Goal: Task Accomplishment & Management: Use online tool/utility

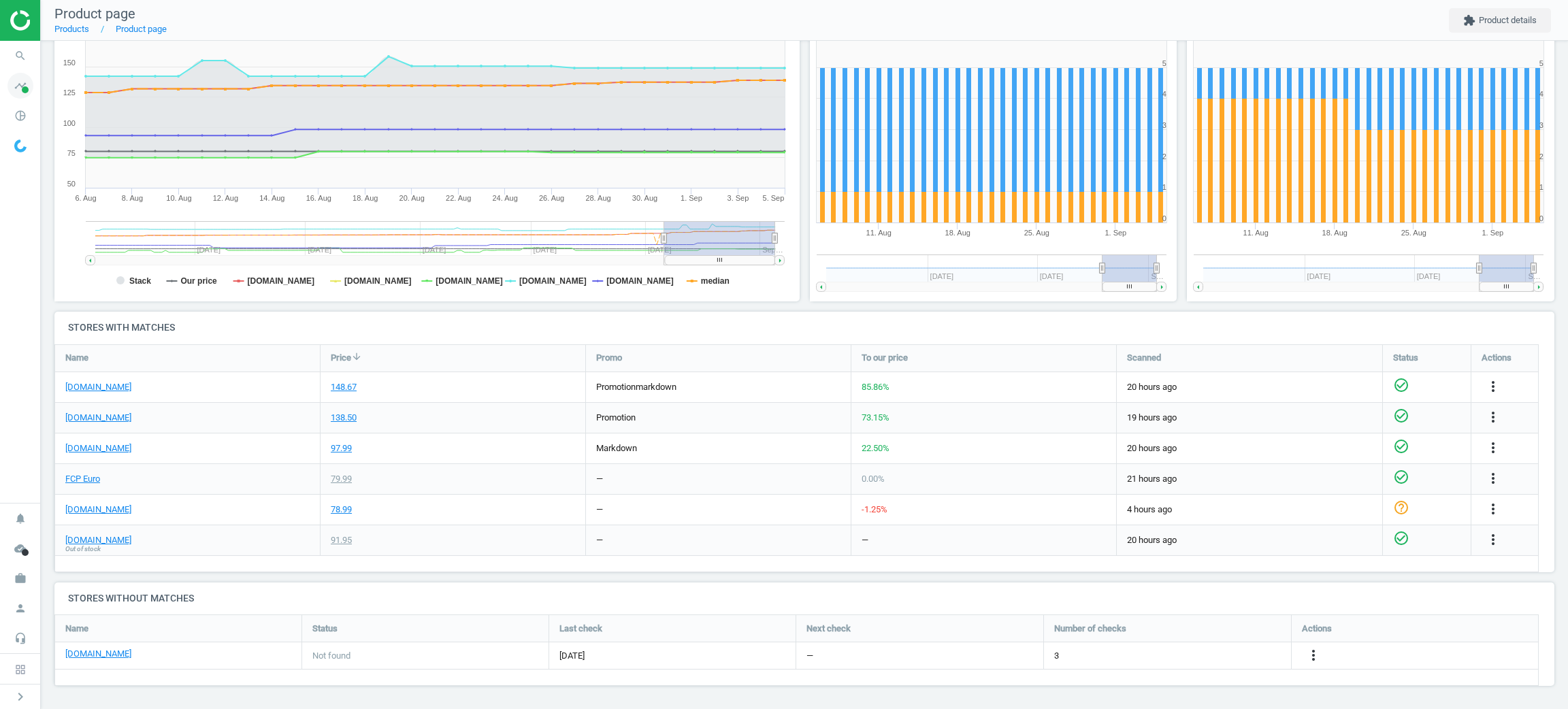
click at [15, 82] on icon "timeline" at bounding box center [20, 86] width 26 height 26
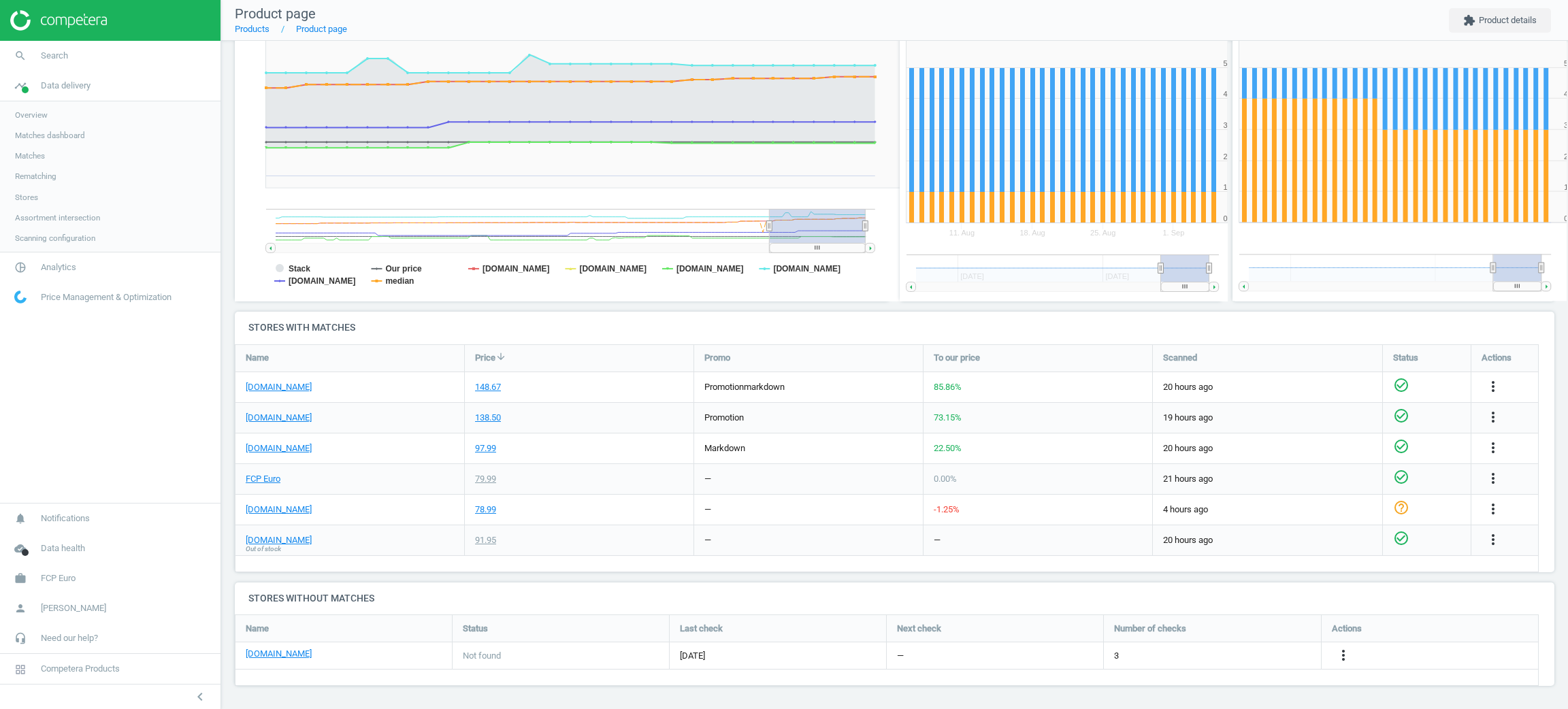
scroll to position [304, 679]
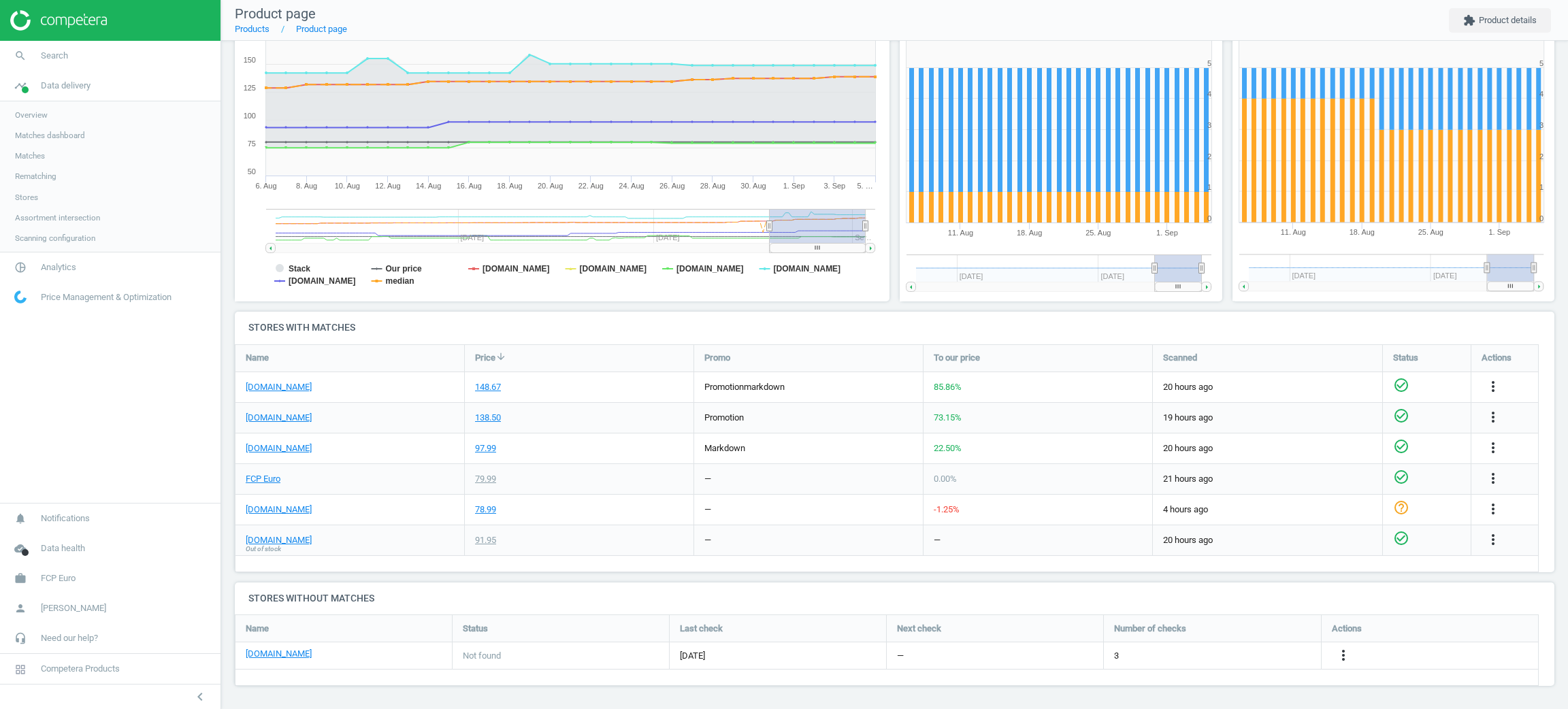
click at [39, 237] on span "Scanning configuration" at bounding box center [55, 238] width 80 height 11
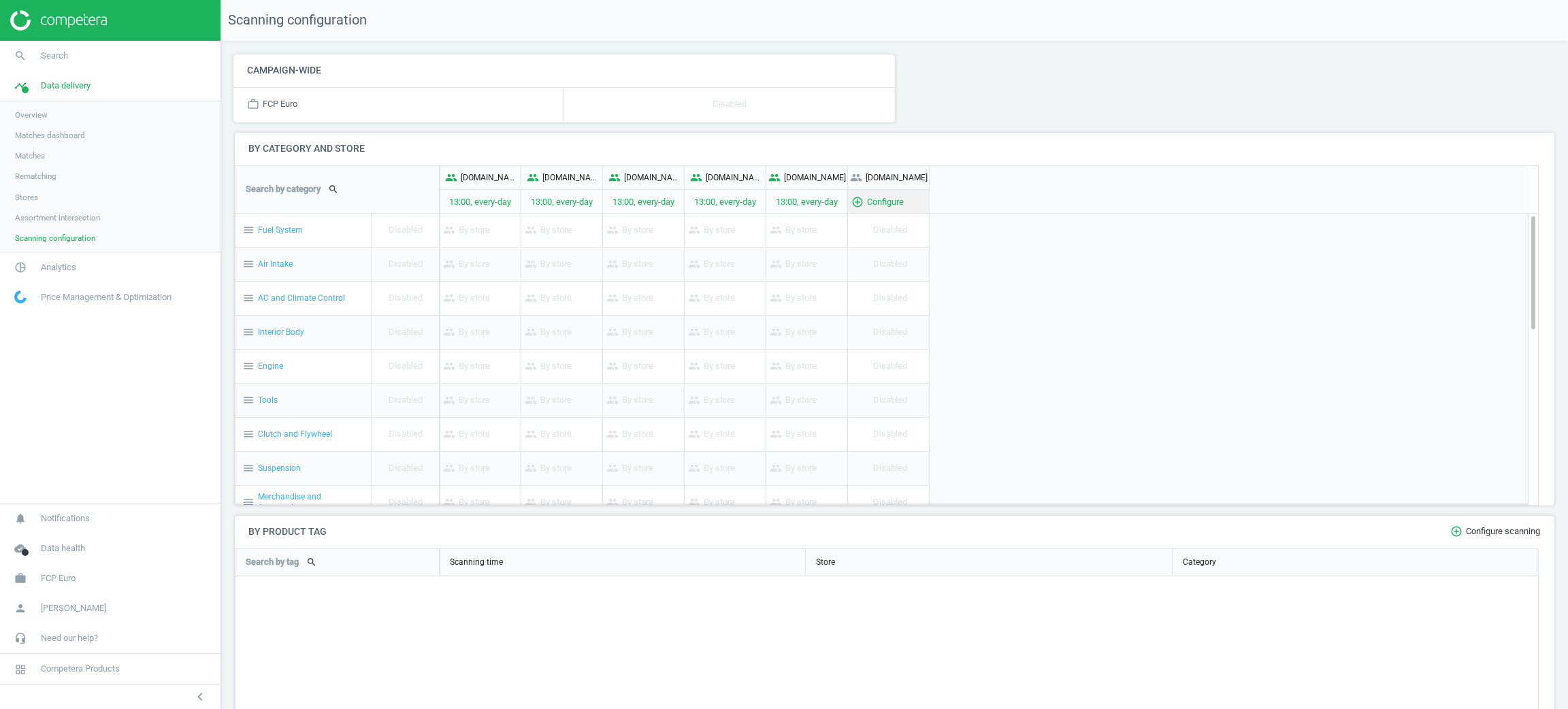
click at [889, 196] on div "add_circle_outline Configure" at bounding box center [888, 201] width 81 height 23
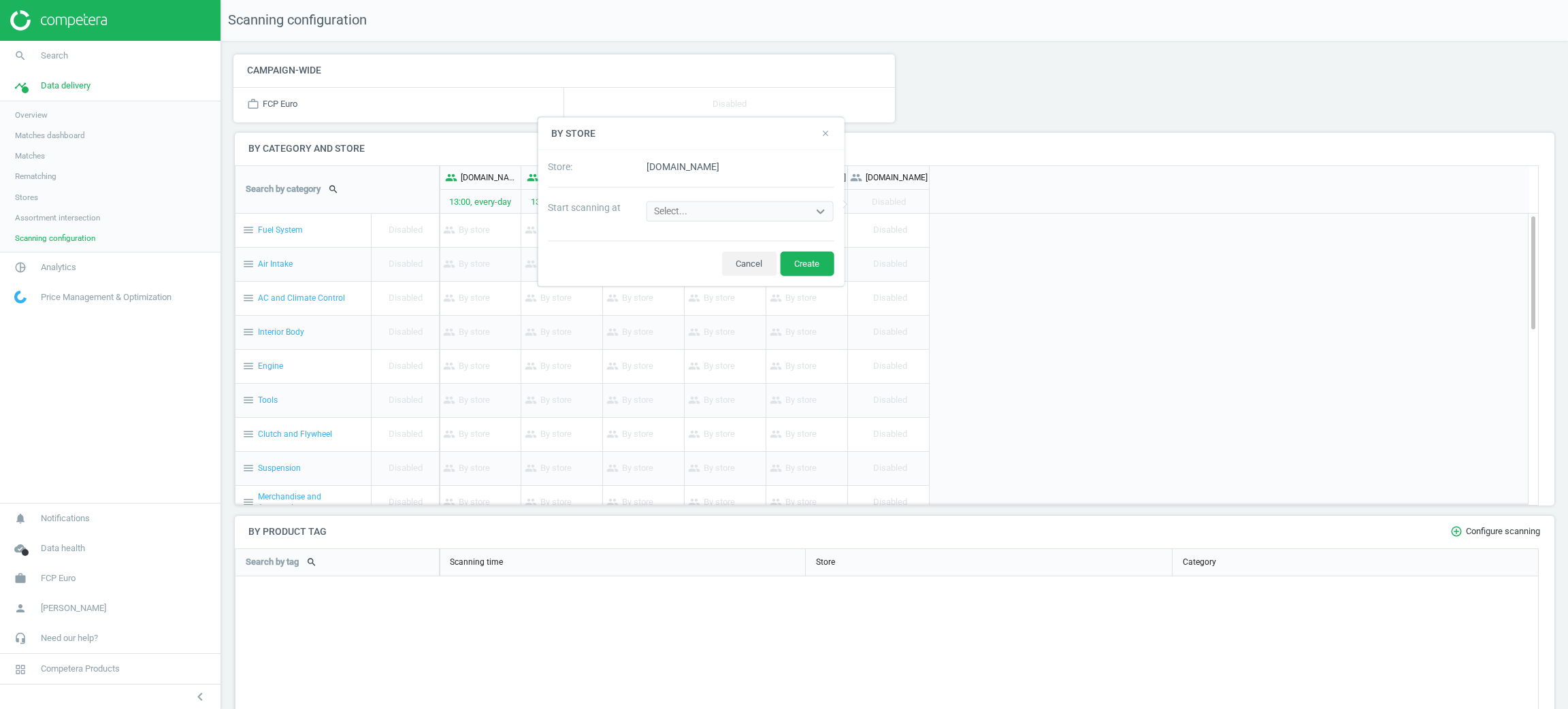
click at [748, 208] on div "Select..." at bounding box center [728, 211] width 162 height 19
click at [737, 239] on div "13:00, every-day" at bounding box center [740, 241] width 188 height 23
click at [825, 264] on button "Create" at bounding box center [807, 264] width 54 height 24
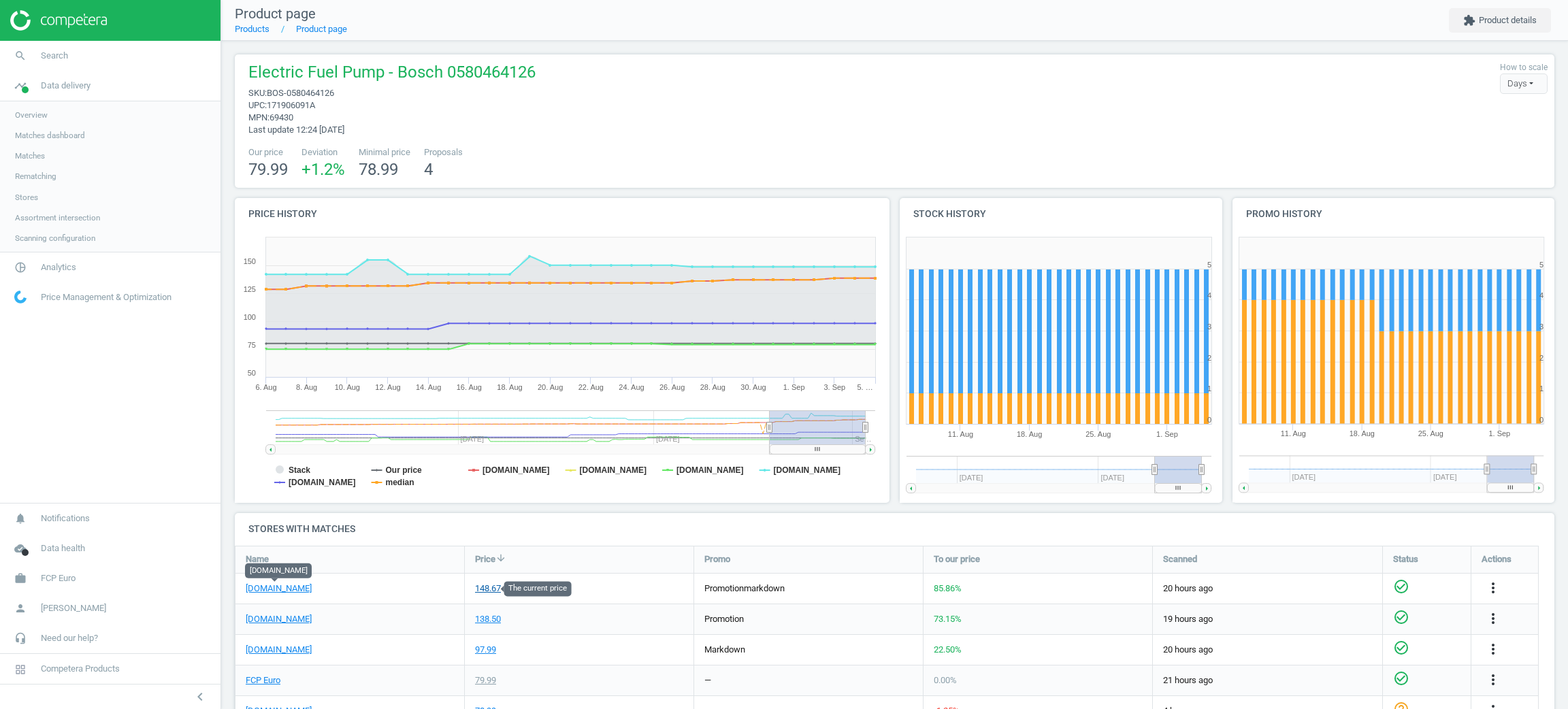
click at [489, 588] on div "148.67" at bounding box center [488, 589] width 26 height 12
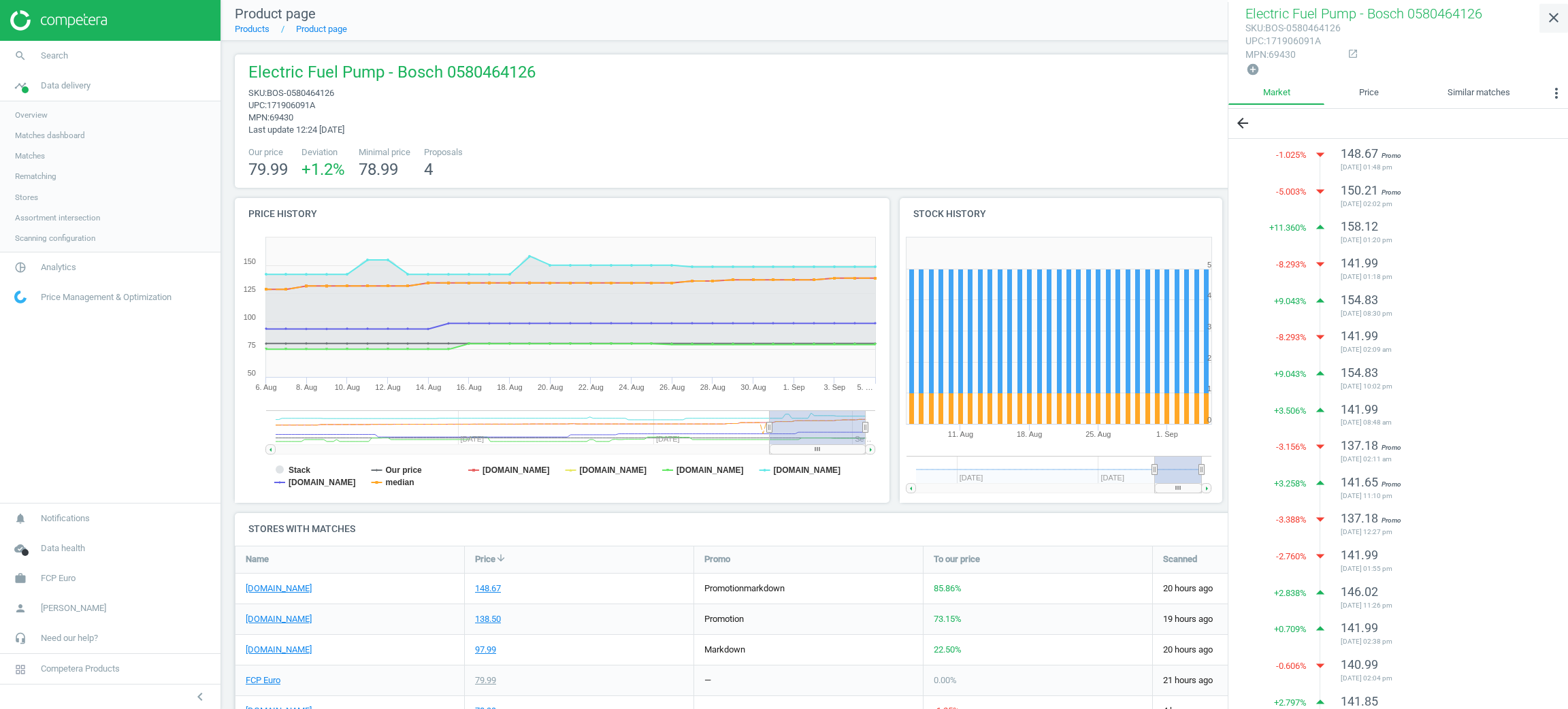
click at [1546, 16] on icon "close" at bounding box center [1553, 18] width 16 height 16
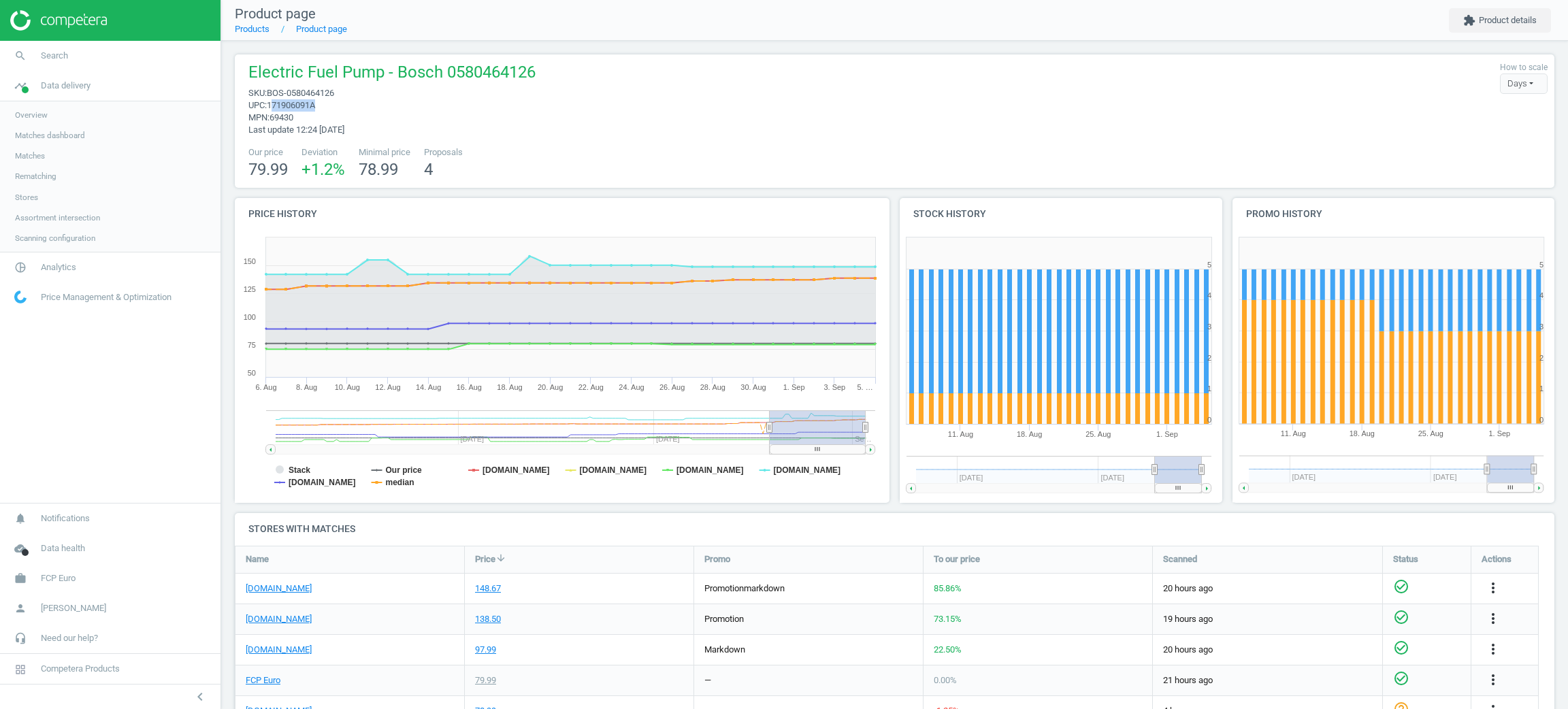
drag, startPoint x: 326, startPoint y: 104, endPoint x: 272, endPoint y: 104, distance: 54.0
click at [272, 104] on span "upc : 171906091A" at bounding box center [391, 105] width 287 height 12
copy span "71906091A"
drag, startPoint x: 351, startPoint y: 93, endPoint x: 268, endPoint y: 88, distance: 83.2
click at [268, 88] on span "sku : BOS-0580464126" at bounding box center [391, 93] width 287 height 12
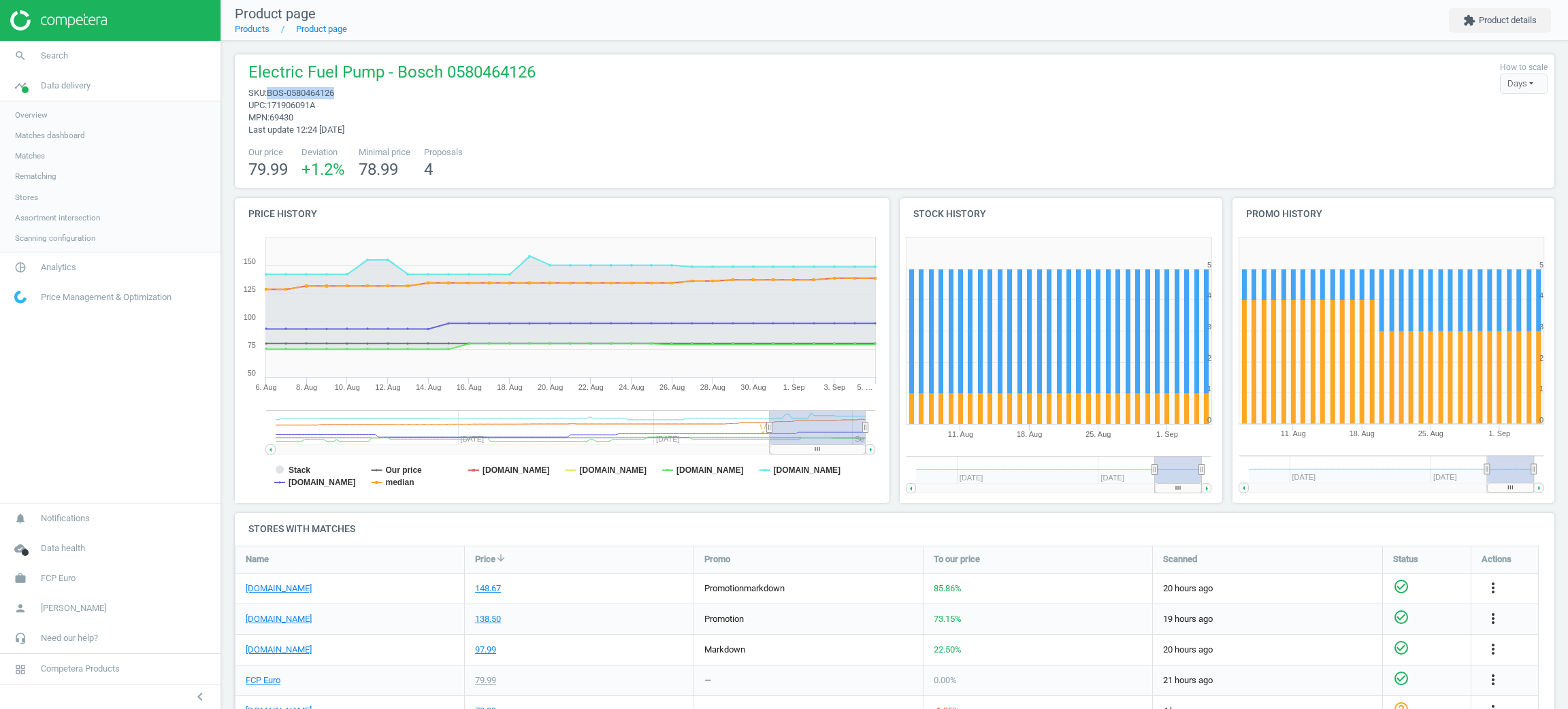
copy span "BOS-0580464126"
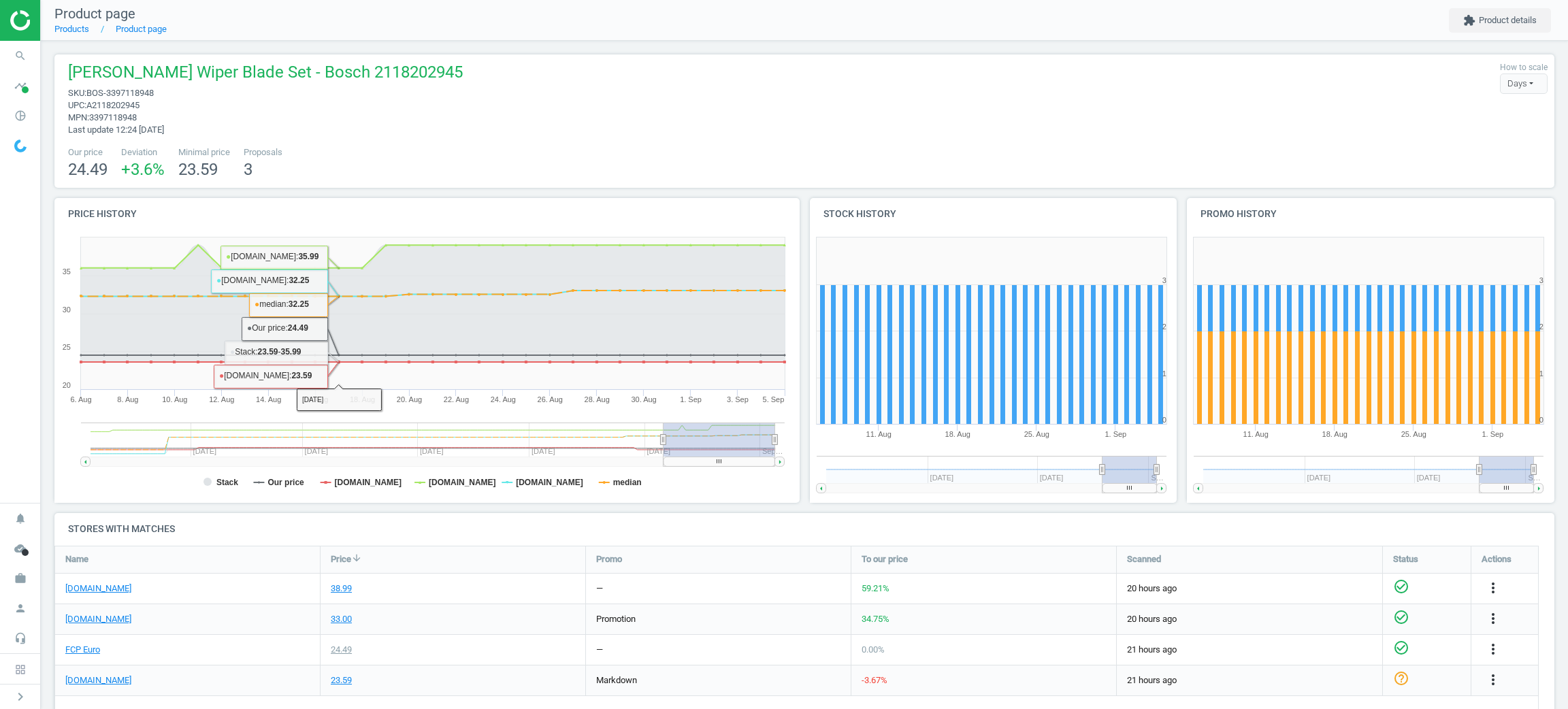
scroll to position [195, 0]
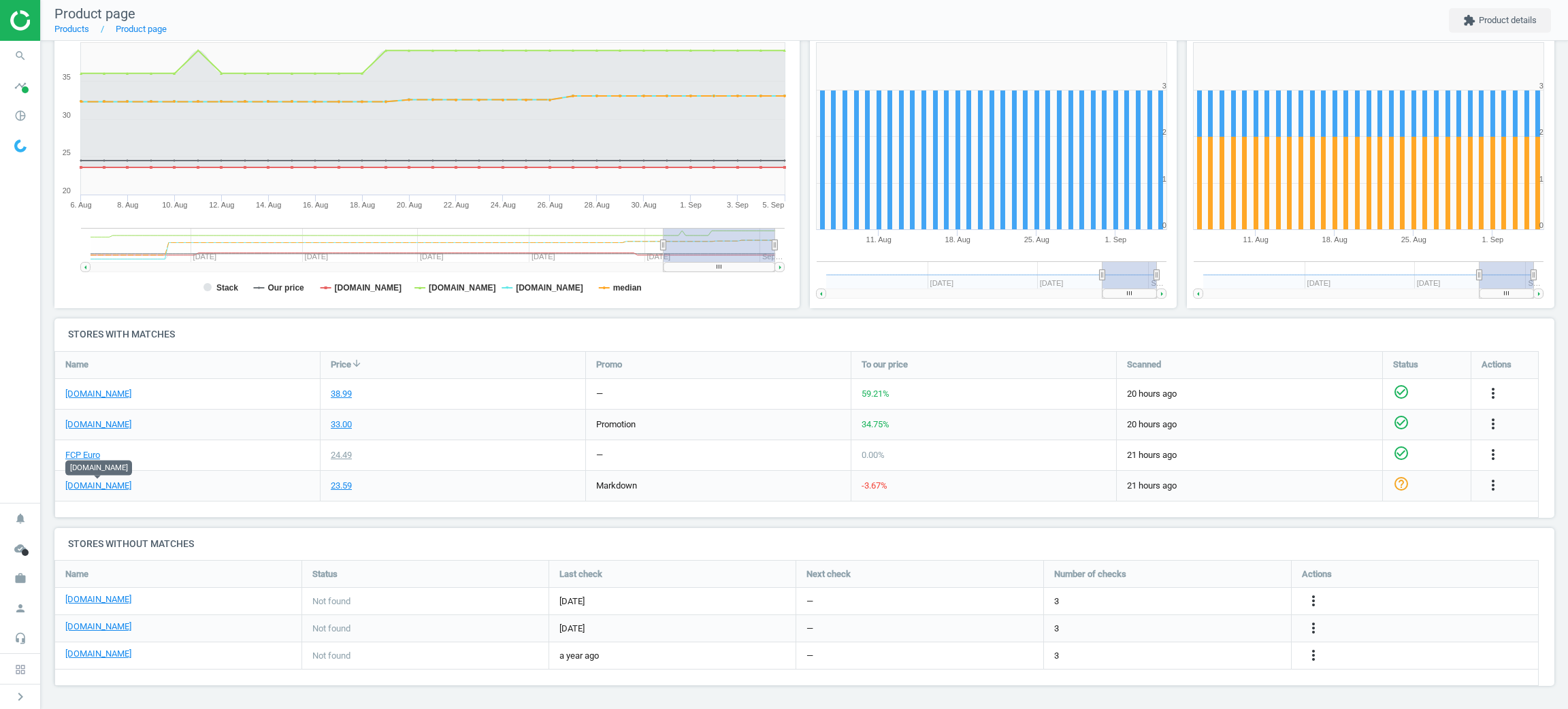
click at [468, 352] on div "Price arrow_downward" at bounding box center [453, 365] width 265 height 27
